Goal: Find specific page/section: Find specific page/section

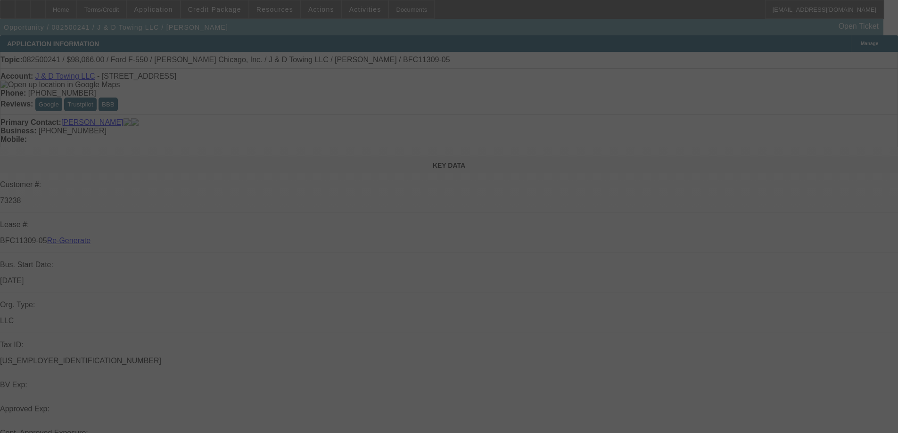
select select "4"
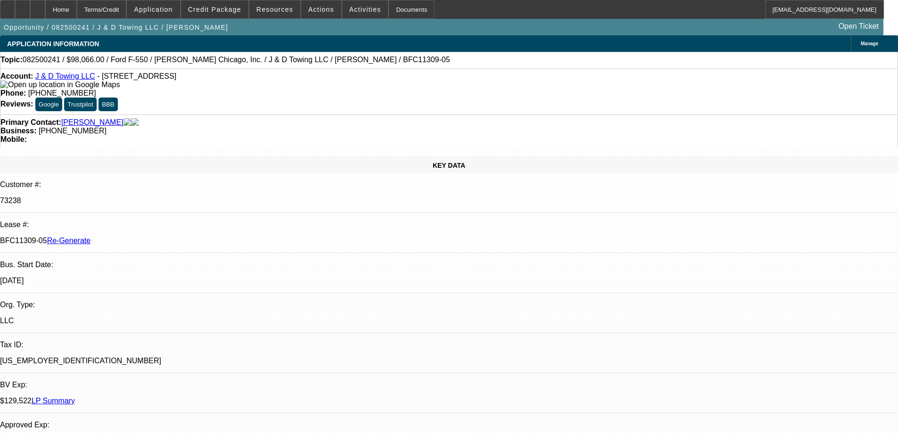
select select "0"
select select "2"
select select "0.1"
select select "4"
